Goal: Navigation & Orientation: Find specific page/section

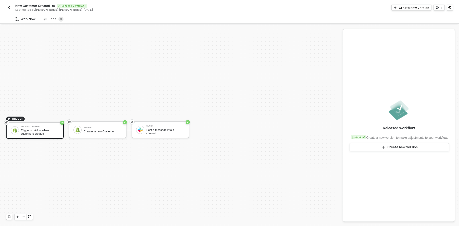
scroll to position [9, 0]
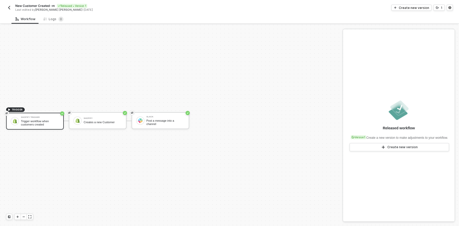
click at [9, 7] on img "button" at bounding box center [9, 8] width 4 height 4
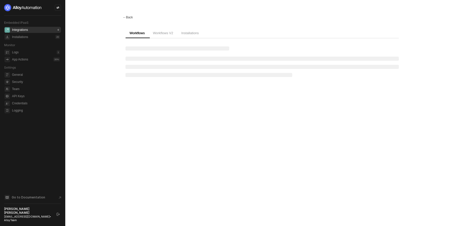
click at [129, 18] on div "← Back" at bounding box center [128, 17] width 10 height 4
